Goal: Navigation & Orientation: Find specific page/section

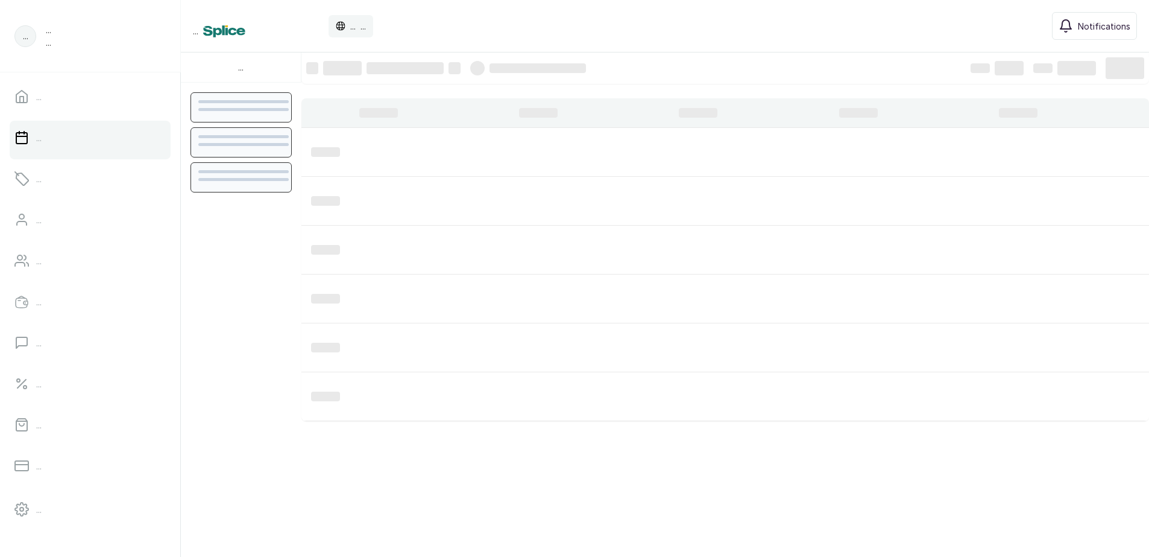
scroll to position [406, 0]
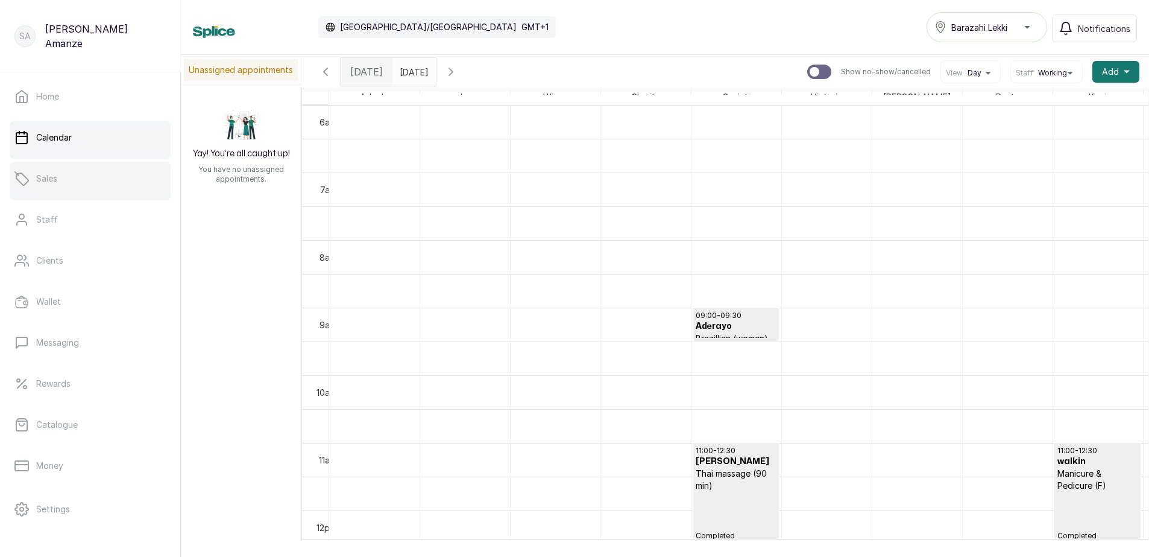
click at [125, 173] on link "Sales" at bounding box center [90, 179] width 161 height 34
